Goal: Task Accomplishment & Management: Manage account settings

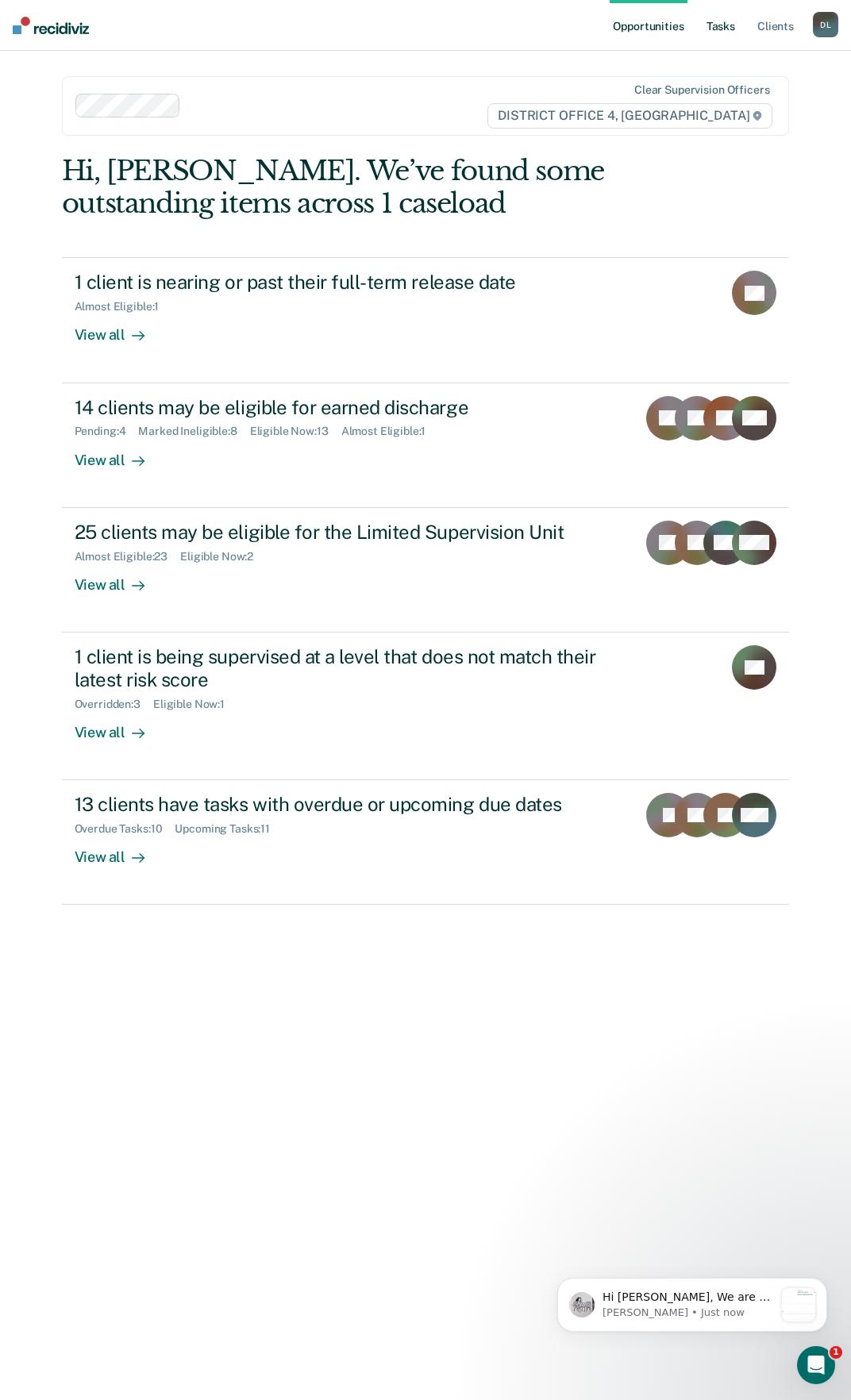
click at [717, 28] on link "Tasks" at bounding box center [722, 25] width 35 height 51
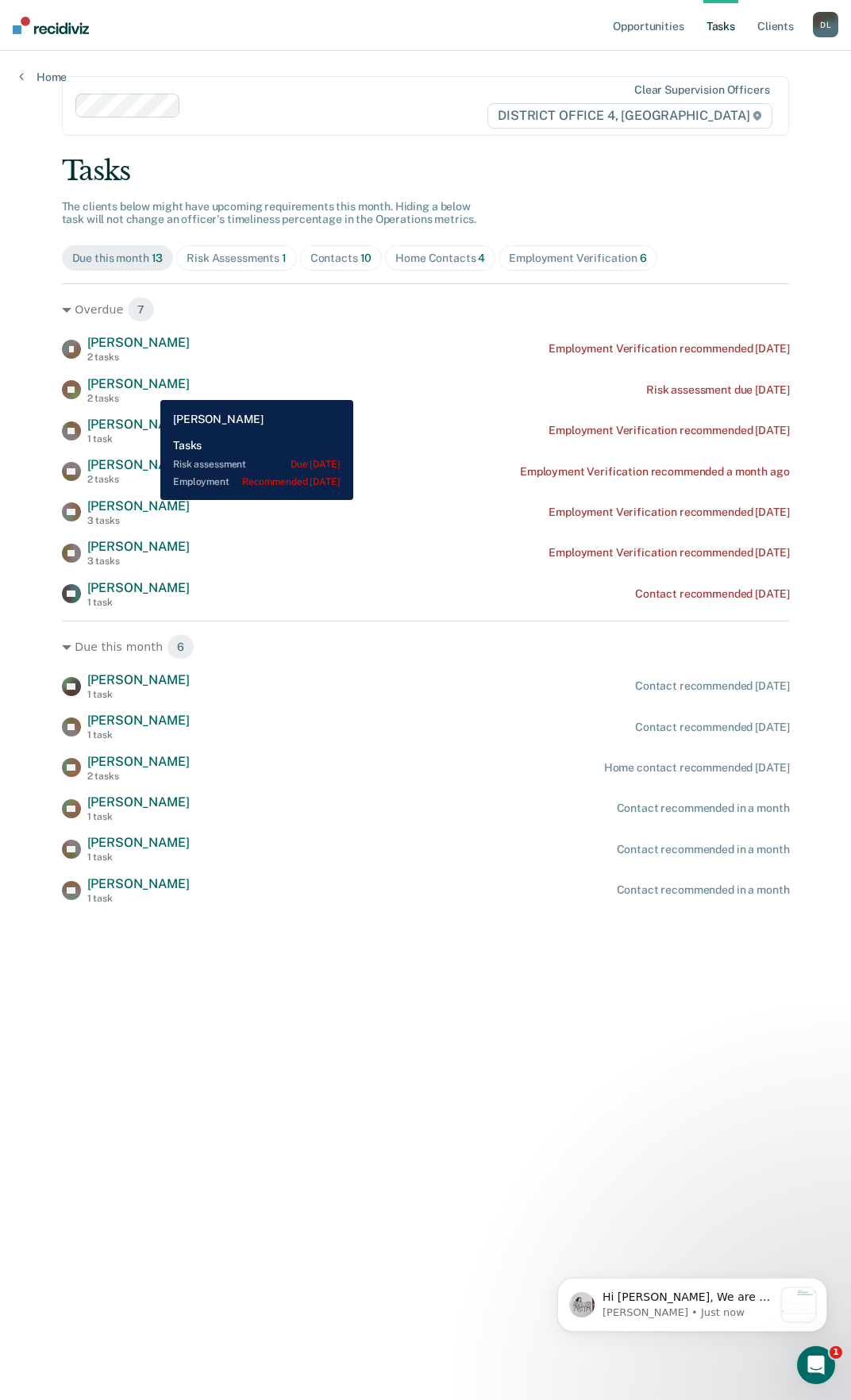
click at [149, 388] on span "[PERSON_NAME]" at bounding box center [138, 384] width 103 height 15
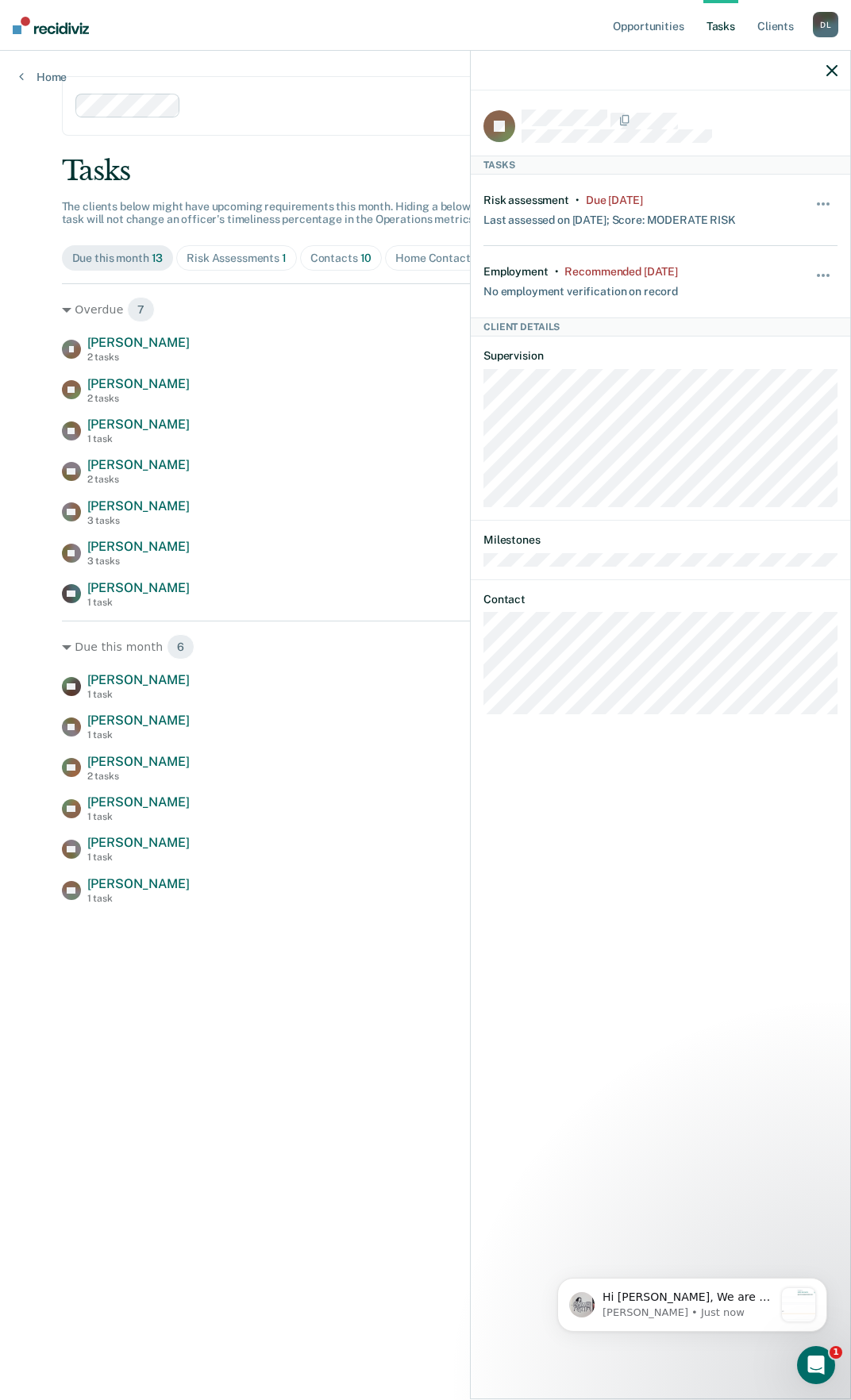
click at [211, 1050] on main "Clear supervision officers DISTRICT OFFICE 4, BOISE Tasks The clients below mig…" at bounding box center [426, 706] width 766 height 1311
click at [825, 72] on div at bounding box center [660, 70] width 379 height 40
click at [829, 69] on icon "button" at bounding box center [832, 70] width 11 height 11
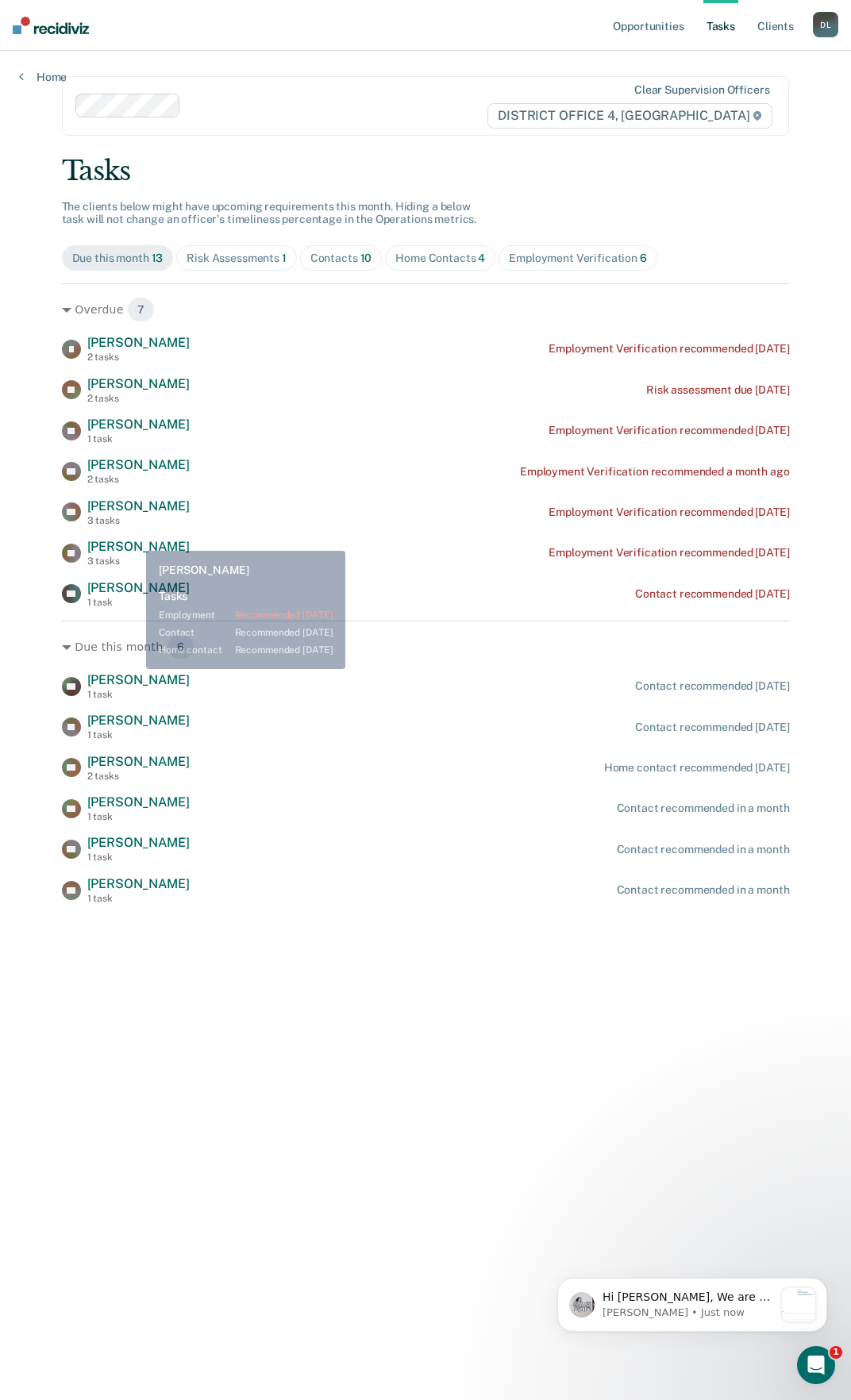
click at [136, 537] on div "[PERSON_NAME] [PERSON_NAME] 2 tasks Employment Verification recommended [DATE] …" at bounding box center [426, 471] width 728 height 273
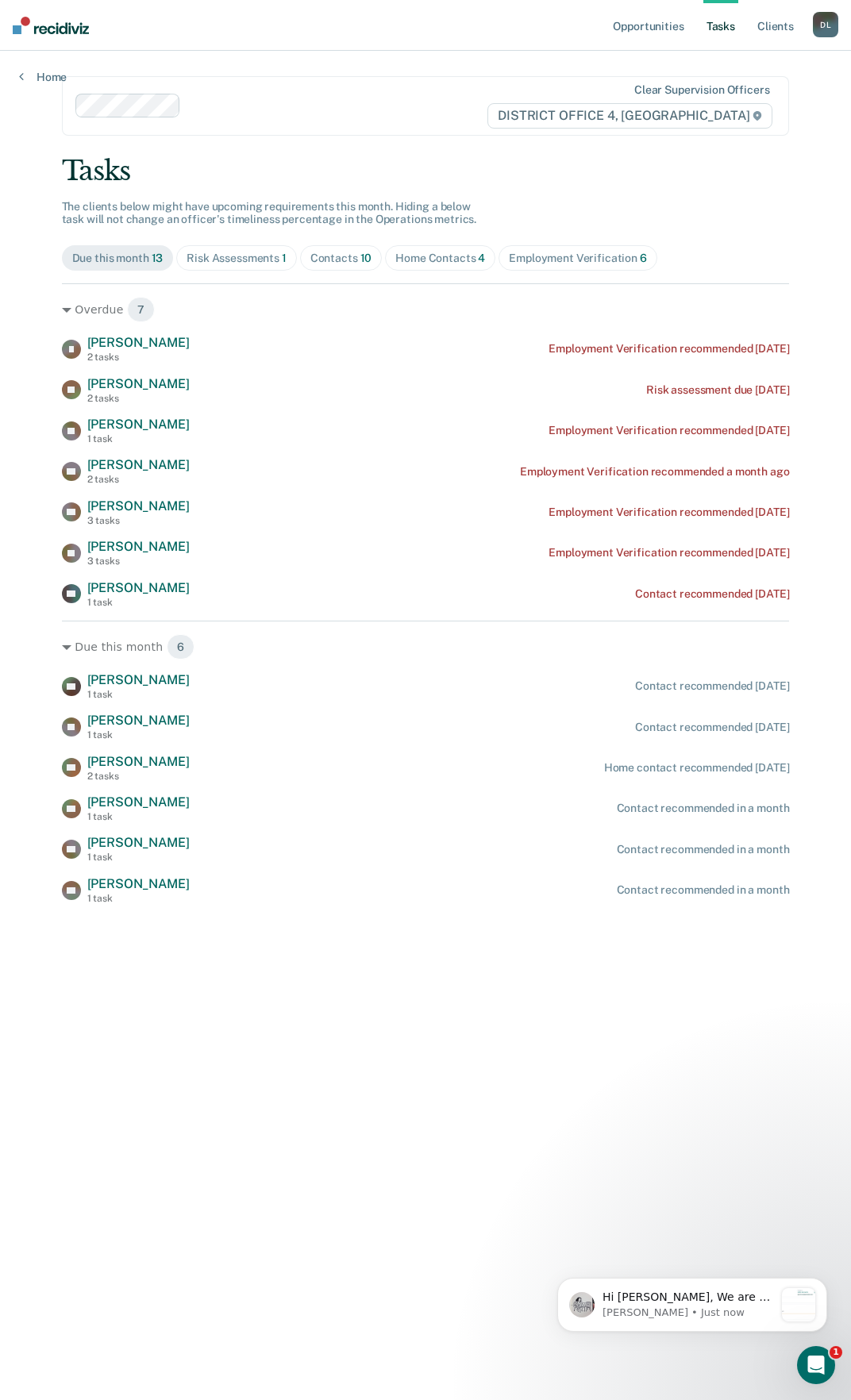
click at [138, 546] on span "[PERSON_NAME]" at bounding box center [138, 546] width 103 height 15
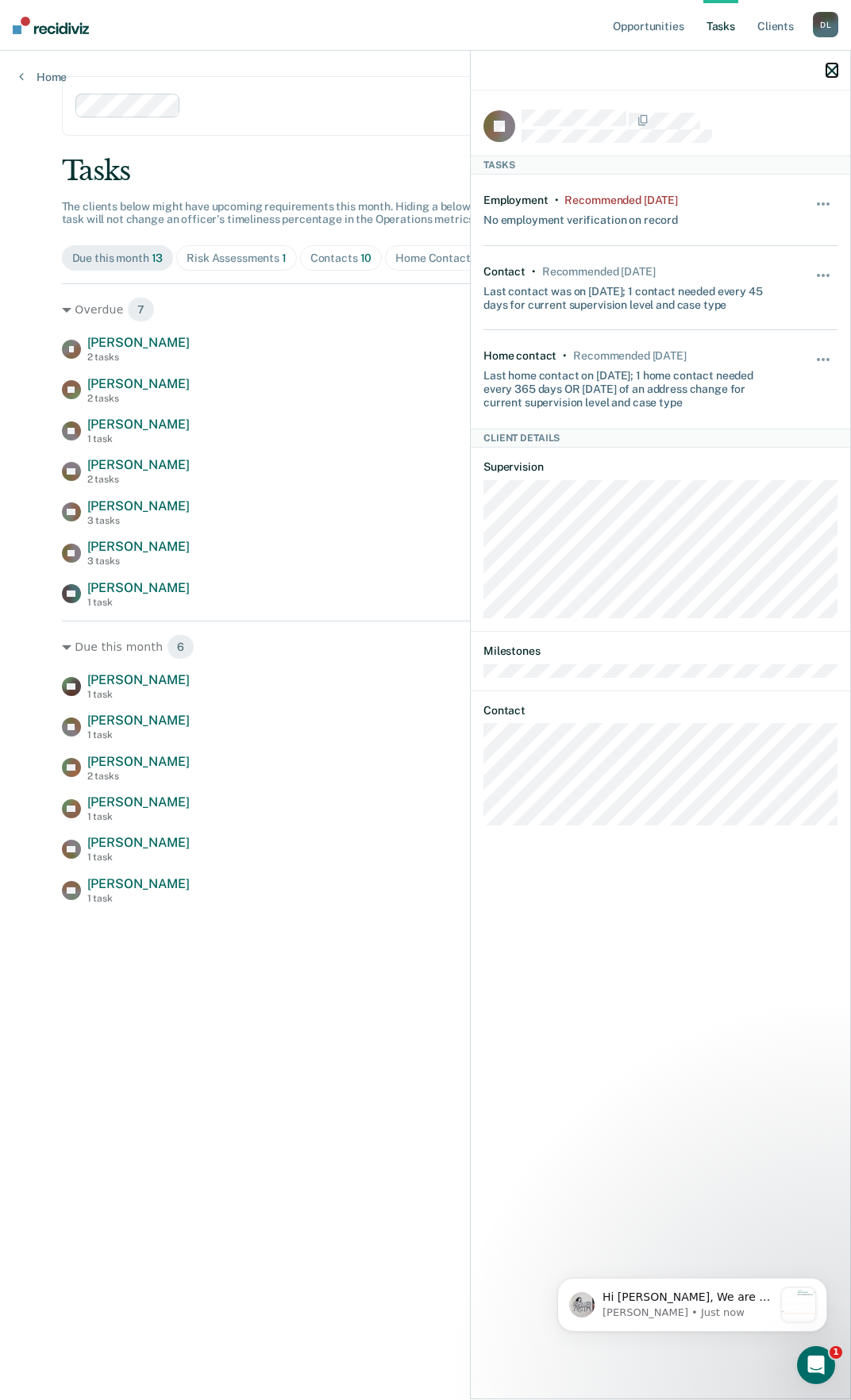
click at [832, 73] on icon "button" at bounding box center [832, 70] width 11 height 11
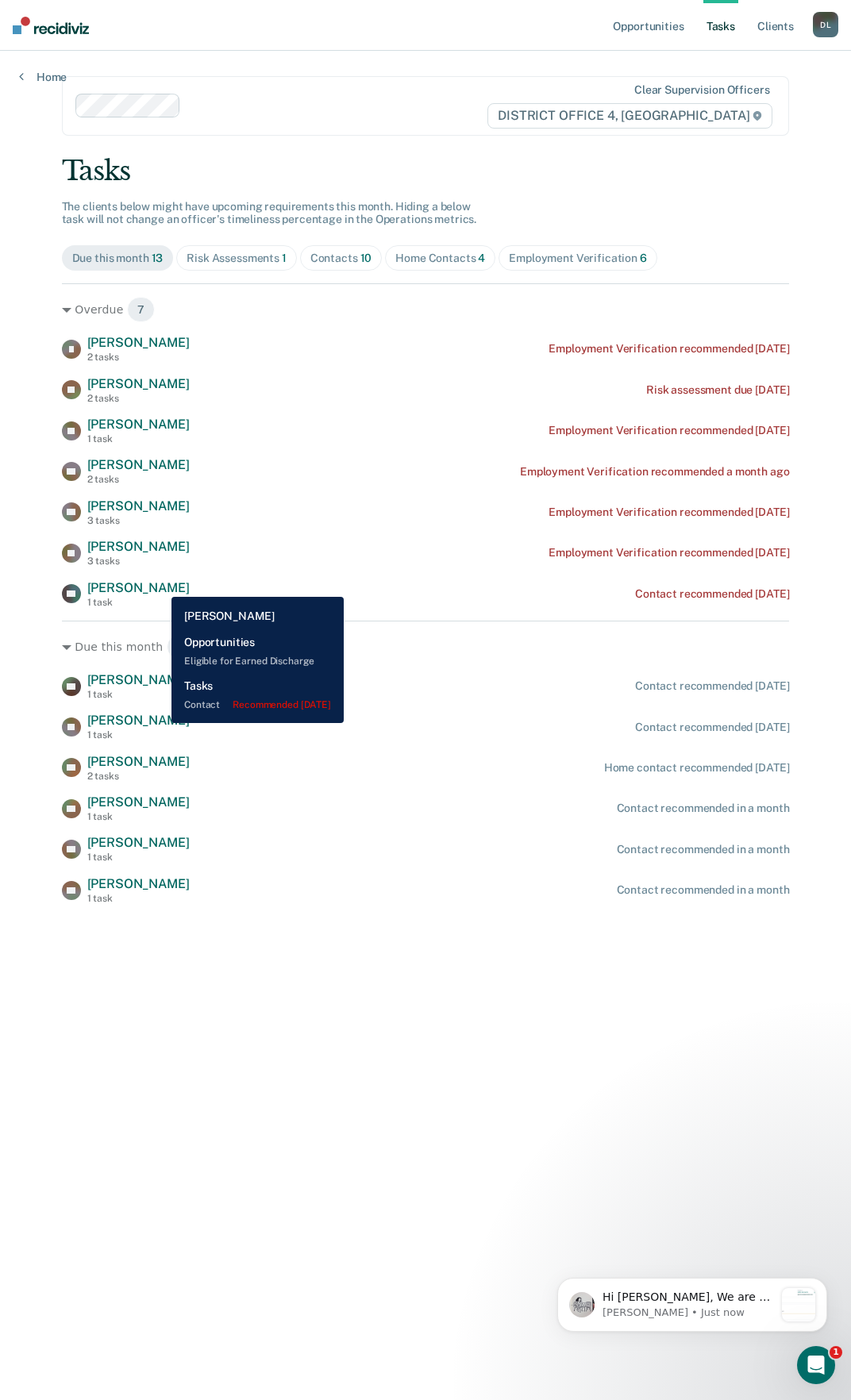
click at [160, 585] on span "[PERSON_NAME]" at bounding box center [138, 588] width 103 height 15
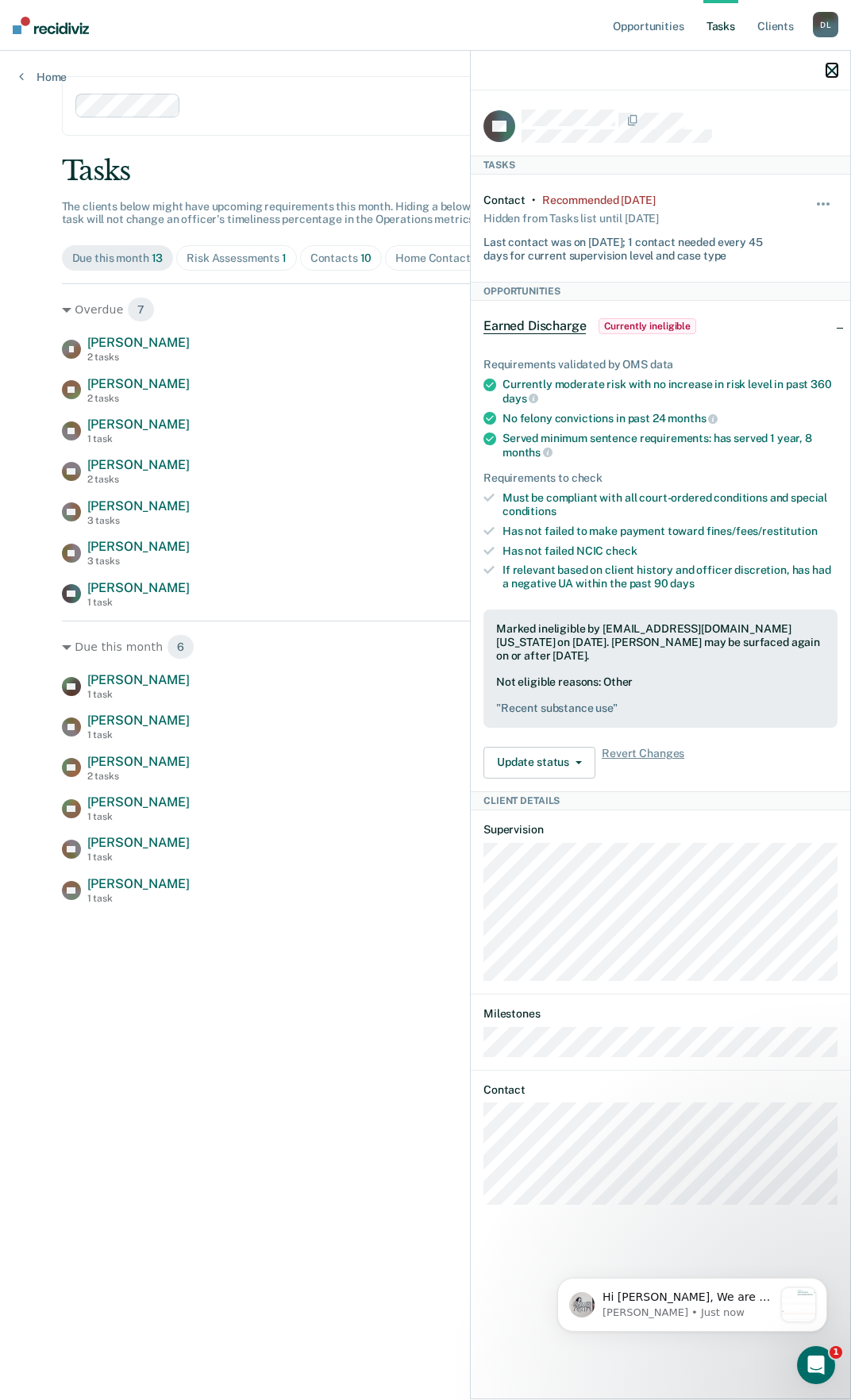
click at [837, 70] on icon "button" at bounding box center [832, 70] width 11 height 11
